Goal: Transaction & Acquisition: Purchase product/service

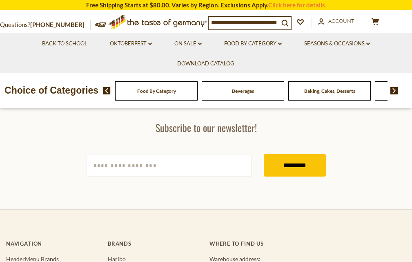
scroll to position [245, 0]
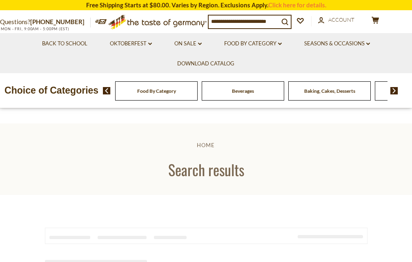
type input "**********"
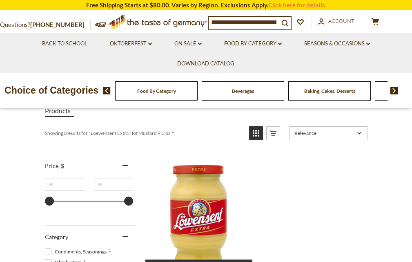
scroll to position [163, 0]
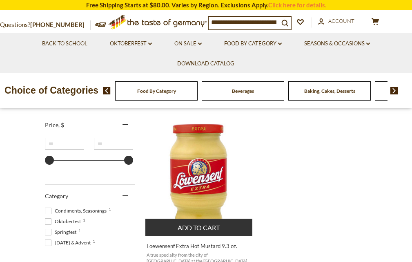
click at [210, 185] on img "Loewensenf Extra Hot Mustard 9.3 oz." at bounding box center [200, 175] width 108 height 108
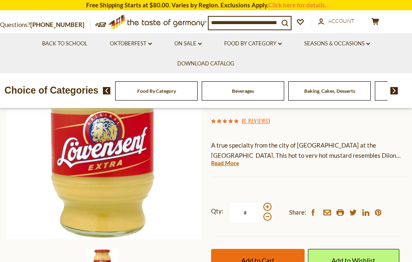
scroll to position [163, 0]
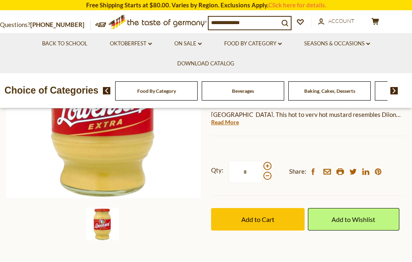
click at [231, 180] on input "*" at bounding box center [246, 172] width 34 height 22
click at [251, 171] on input "*" at bounding box center [246, 172] width 34 height 22
click at [245, 171] on input "*" at bounding box center [246, 172] width 34 height 22
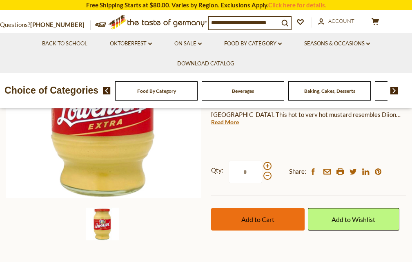
type input "*"
click at [240, 225] on button "Add to Cart" at bounding box center [258, 219] width 94 height 22
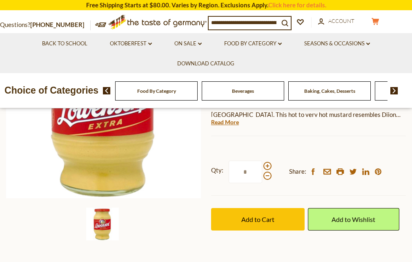
click at [372, 22] on icon at bounding box center [375, 21] width 7 height 7
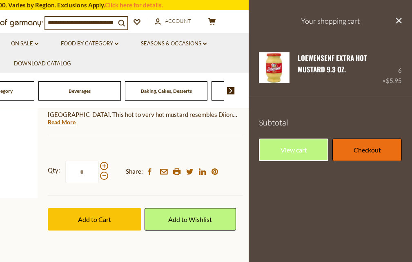
click at [360, 152] on link "Checkout" at bounding box center [367, 150] width 69 height 22
